Goal: Navigation & Orientation: Find specific page/section

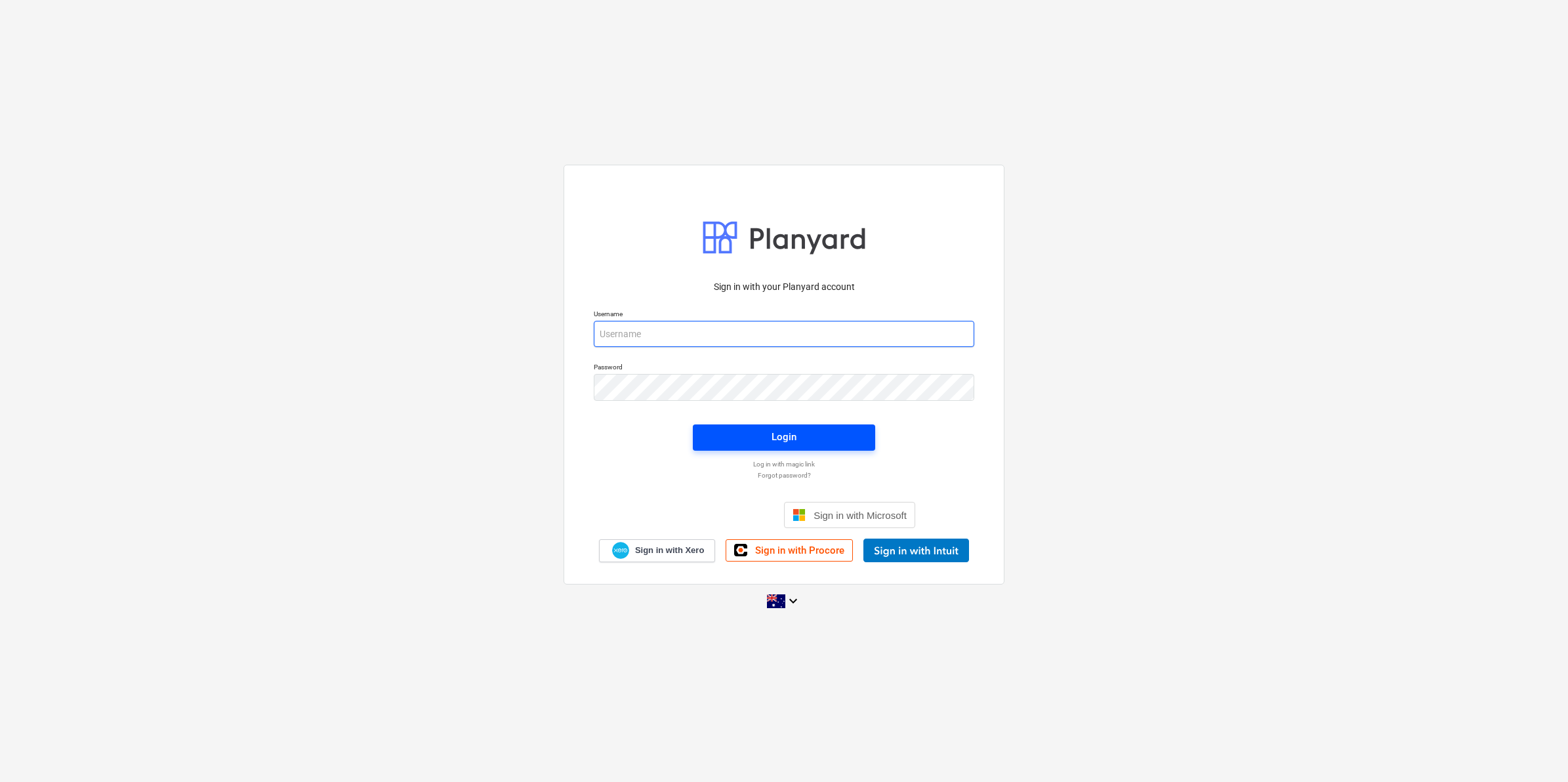
type input "[EMAIL_ADDRESS][DOMAIN_NAME]"
click at [739, 447] on button "Login" at bounding box center [784, 438] width 182 height 26
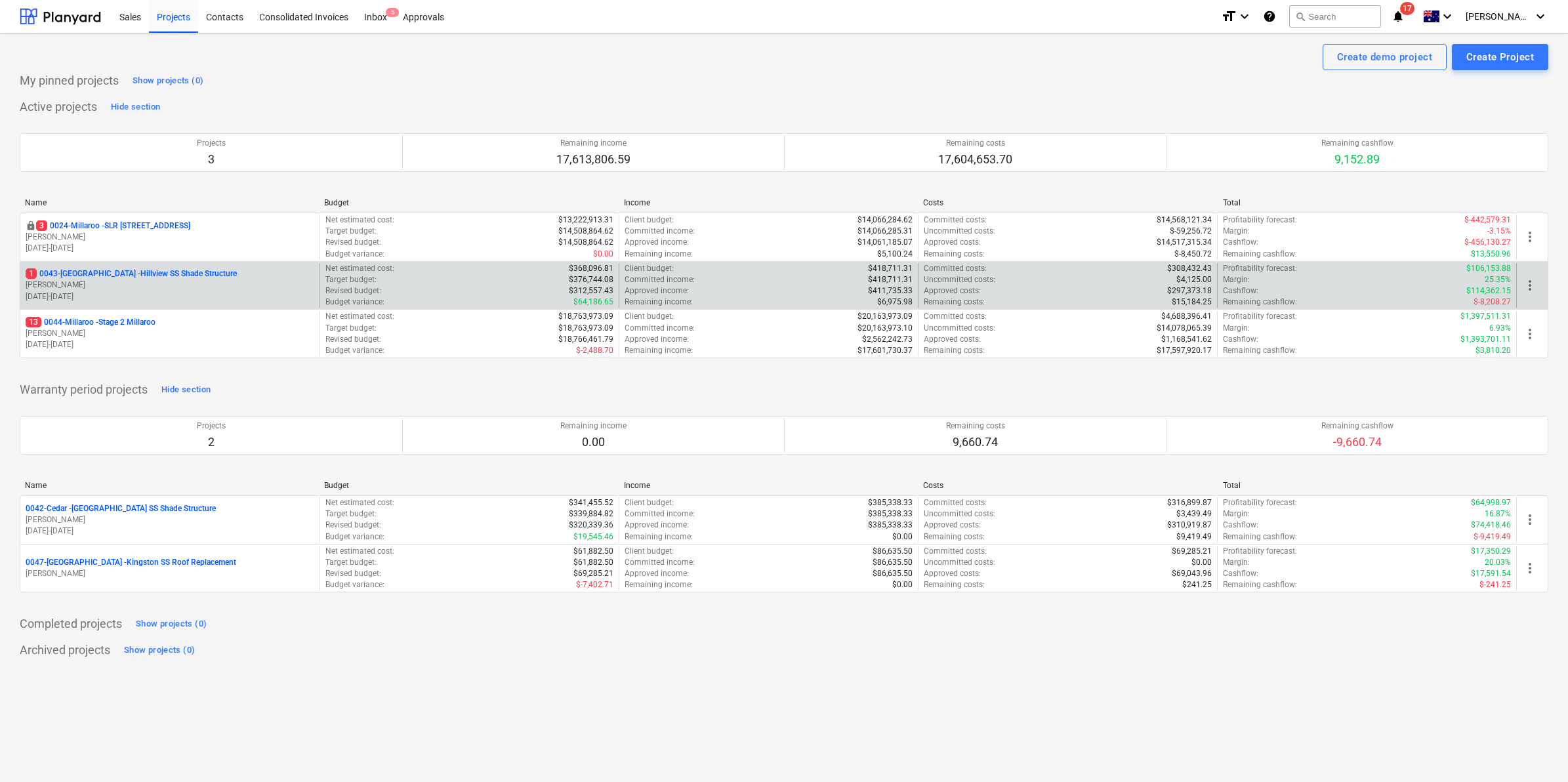
click at [101, 269] on p "1 0043-[GEOGRAPHIC_DATA] - [GEOGRAPHIC_DATA] [GEOGRAPHIC_DATA] Shade Structure" at bounding box center [131, 273] width 211 height 11
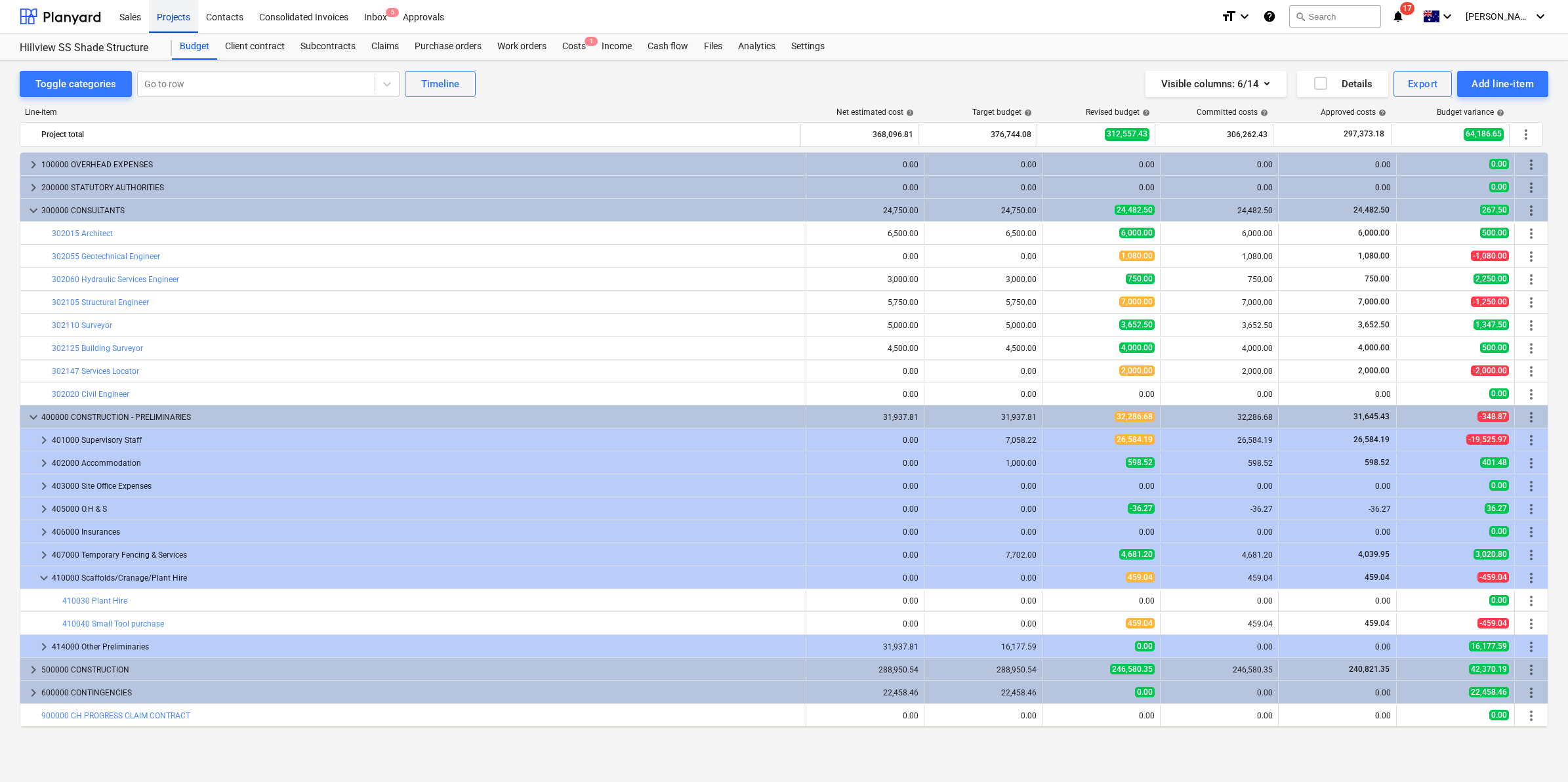
click at [185, 11] on div "Projects" at bounding box center [173, 16] width 50 height 34
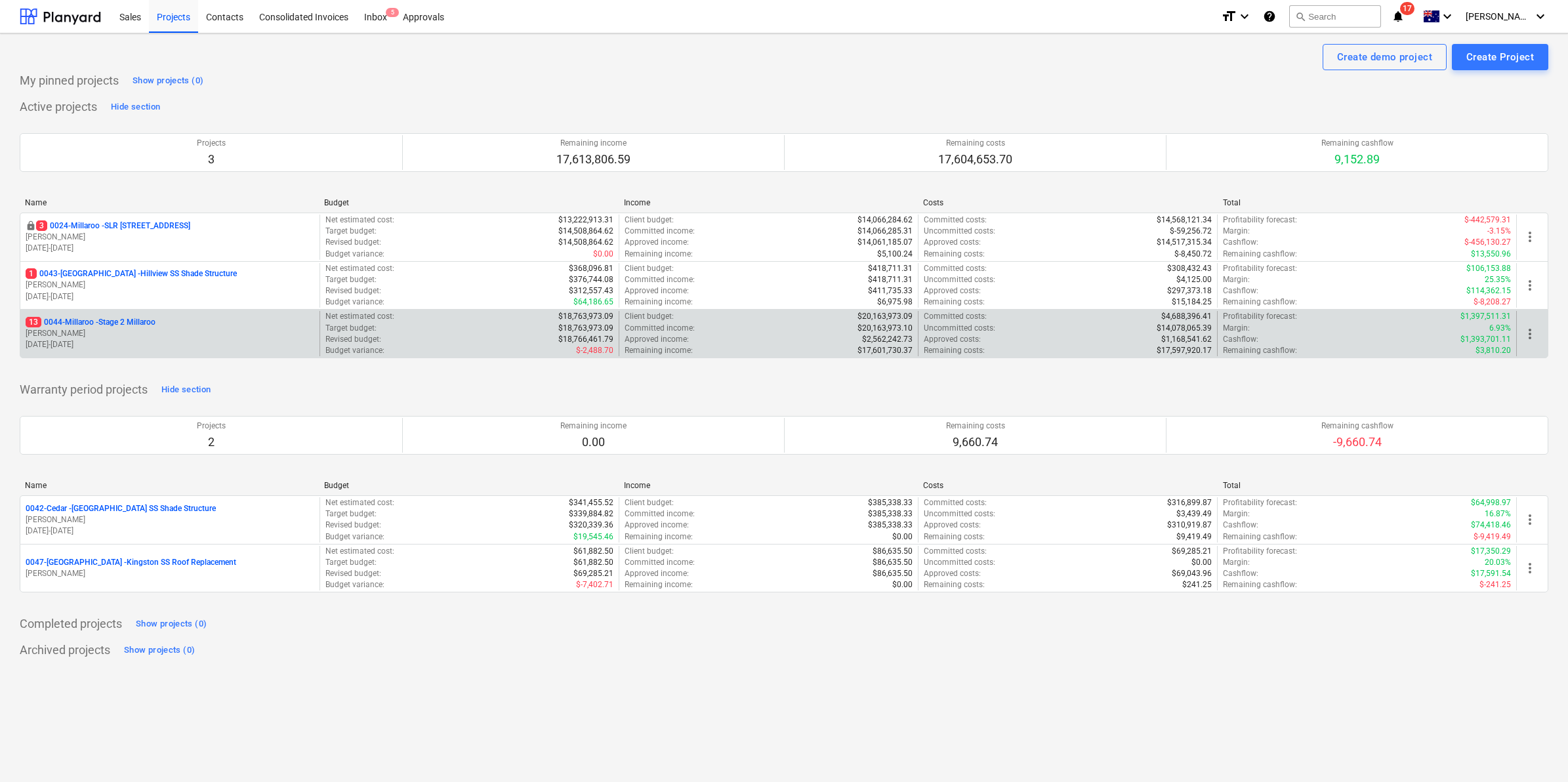
click at [96, 318] on p "13 0044-Millaroo - Stage 2 Millaroo" at bounding box center [90, 322] width 130 height 11
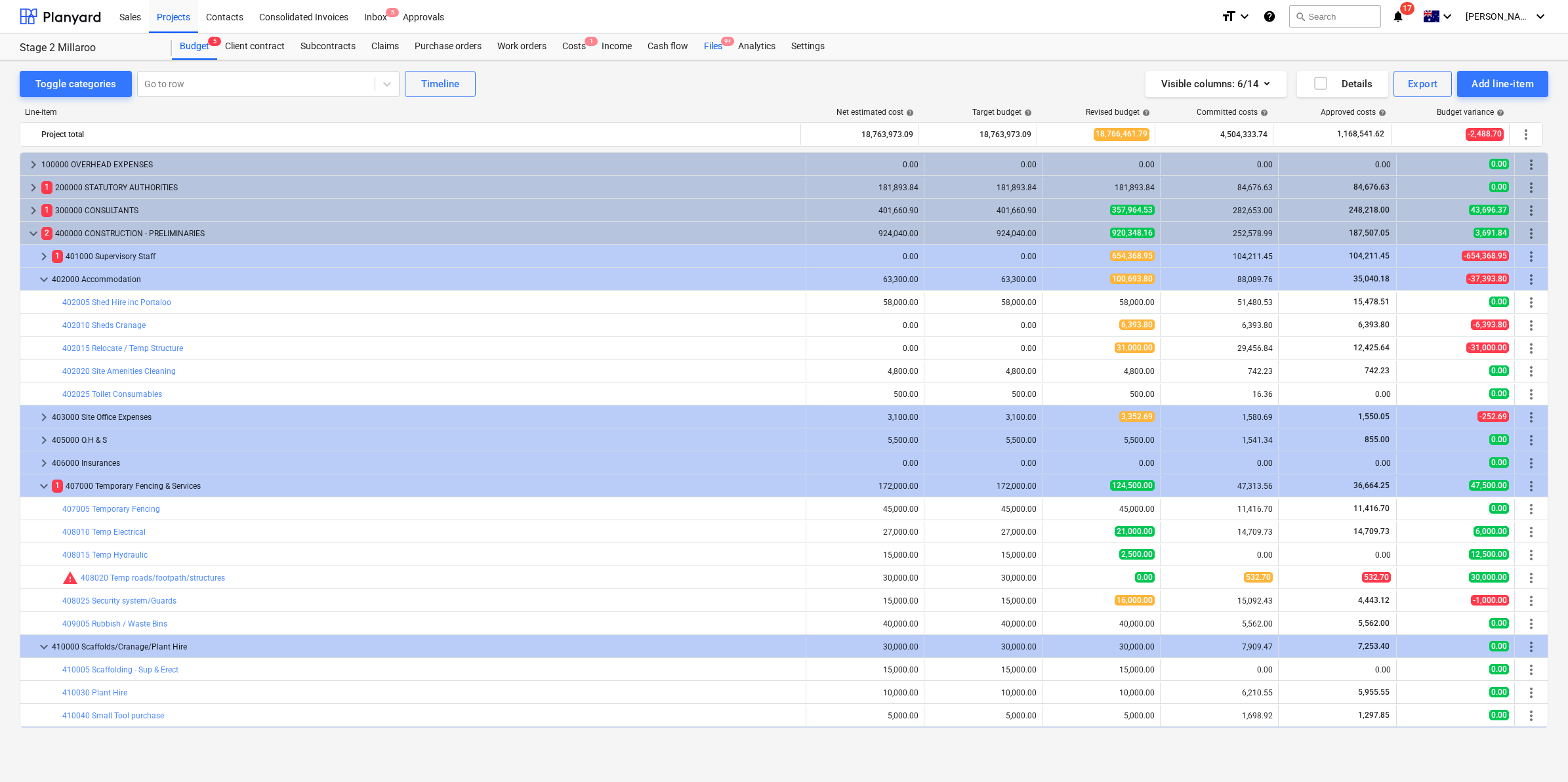
click at [712, 44] on div "Files 9+" at bounding box center [712, 47] width 34 height 26
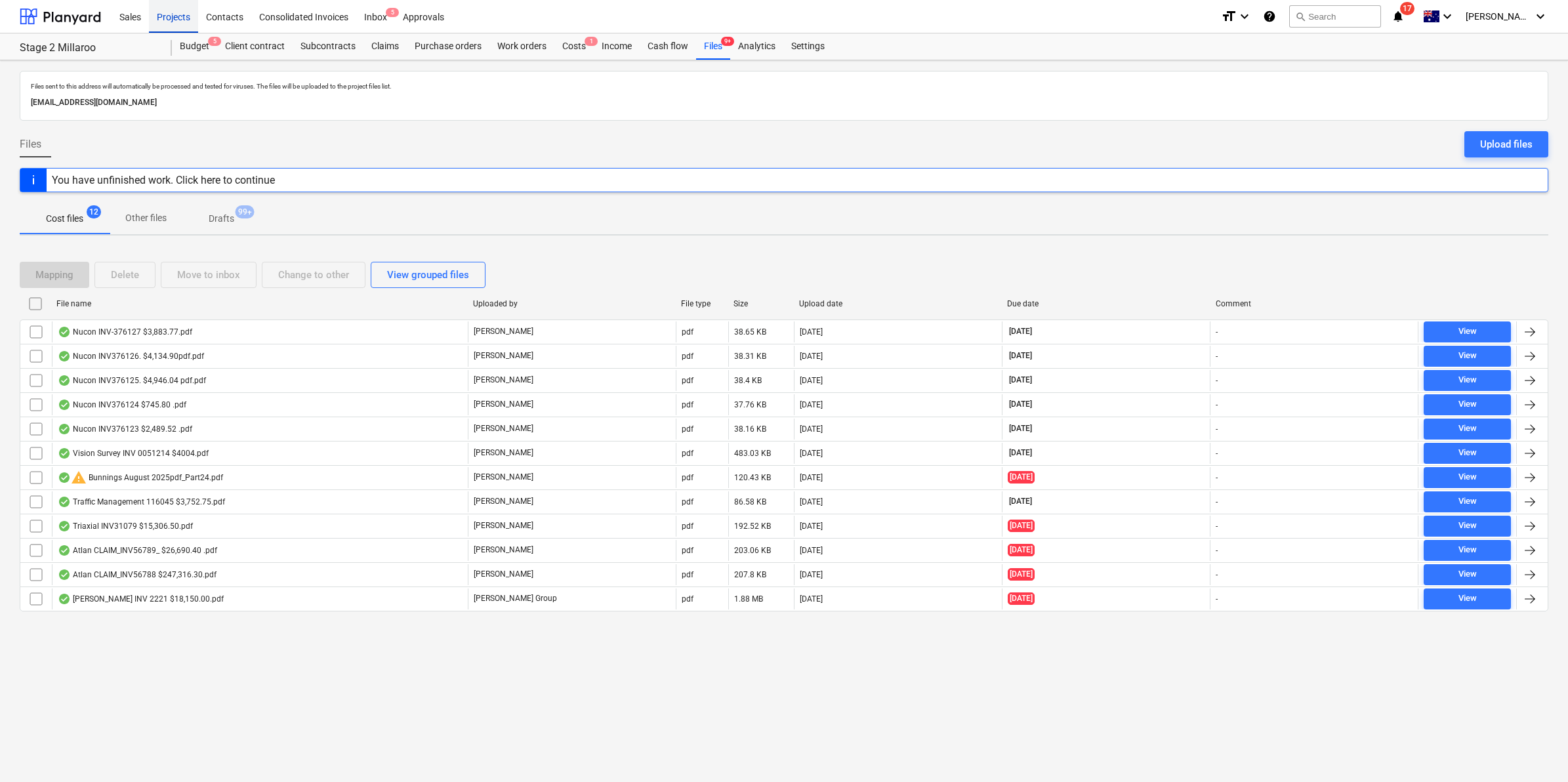
click at [182, 17] on div "Projects" at bounding box center [173, 16] width 50 height 34
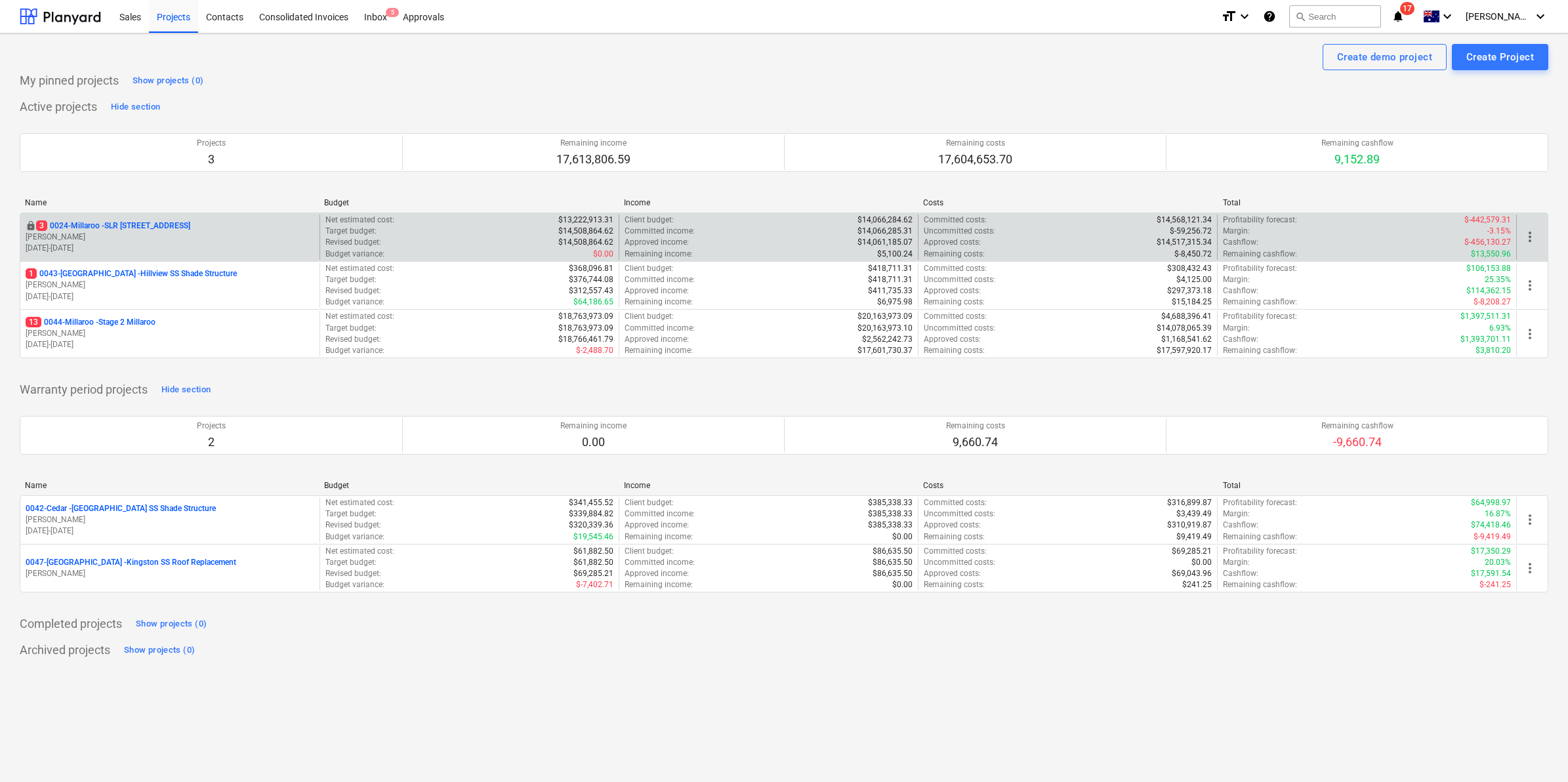
click at [145, 221] on p "3 0024-Millaroo - SLR [STREET_ADDRESS]" at bounding box center [113, 226] width 154 height 11
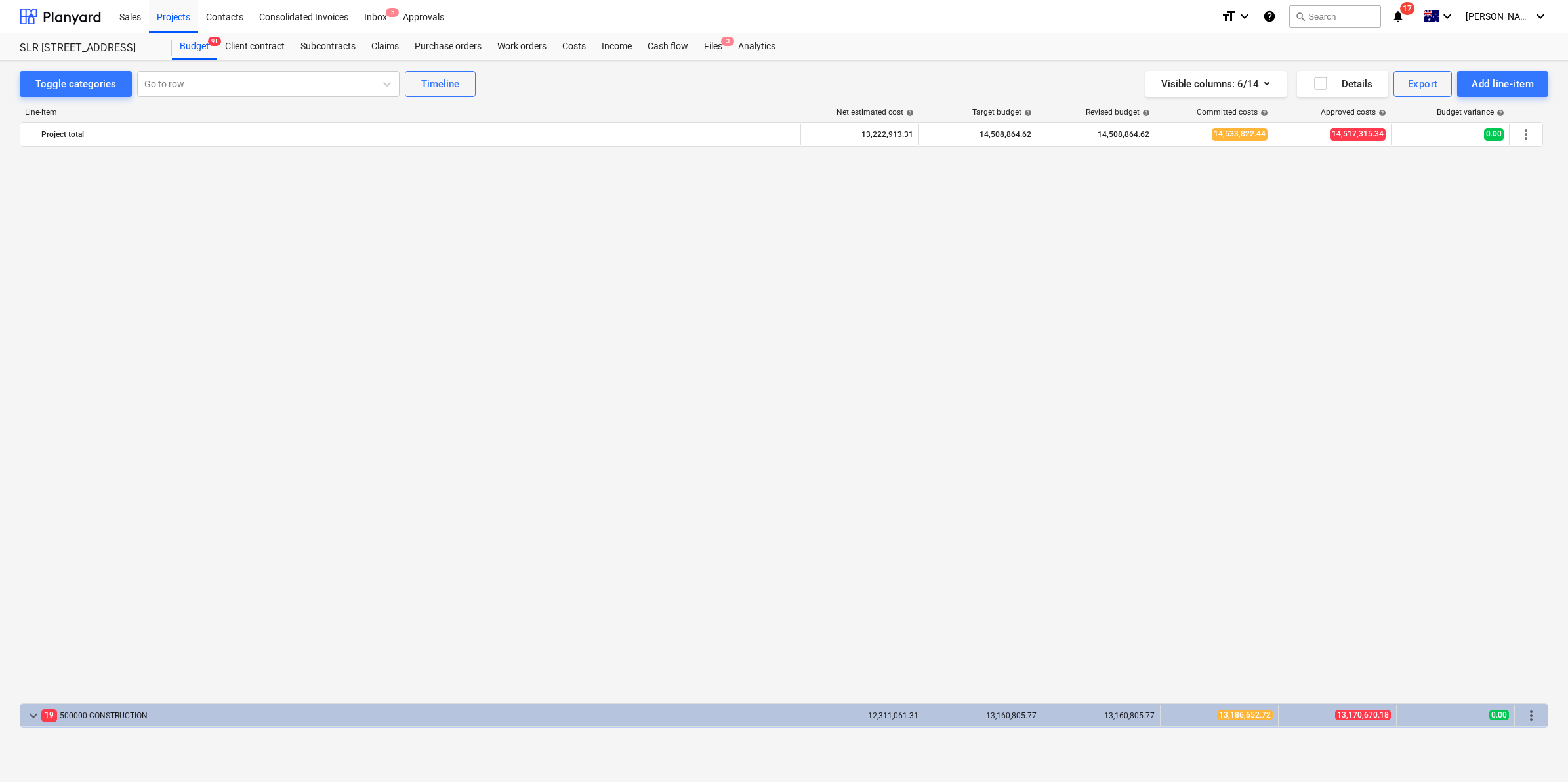
scroll to position [1010, 0]
